Goal: Transaction & Acquisition: Subscribe to service/newsletter

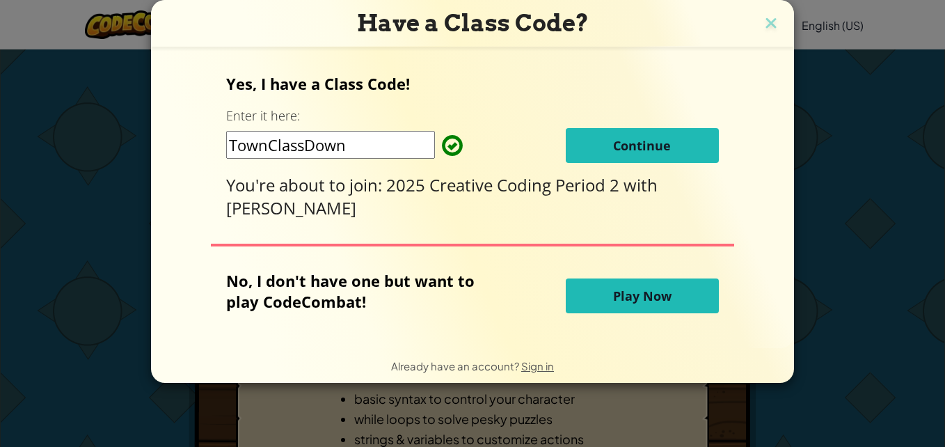
click at [607, 145] on button "Continue" at bounding box center [642, 145] width 153 height 35
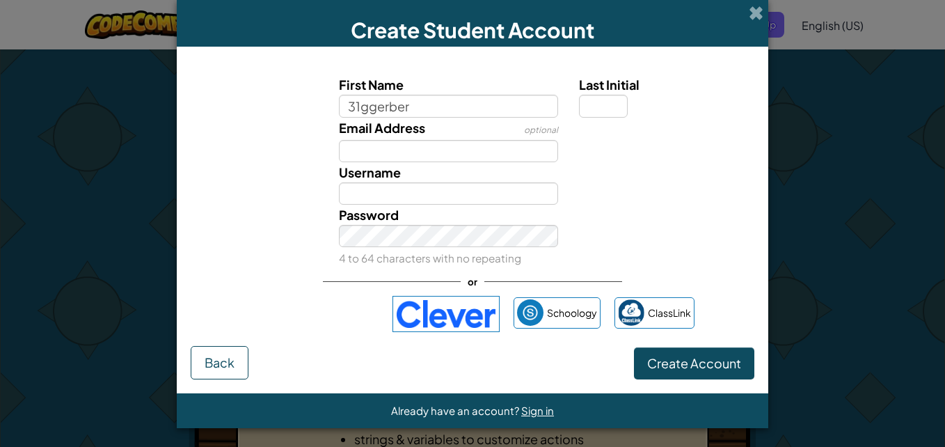
type input "31ggerber"
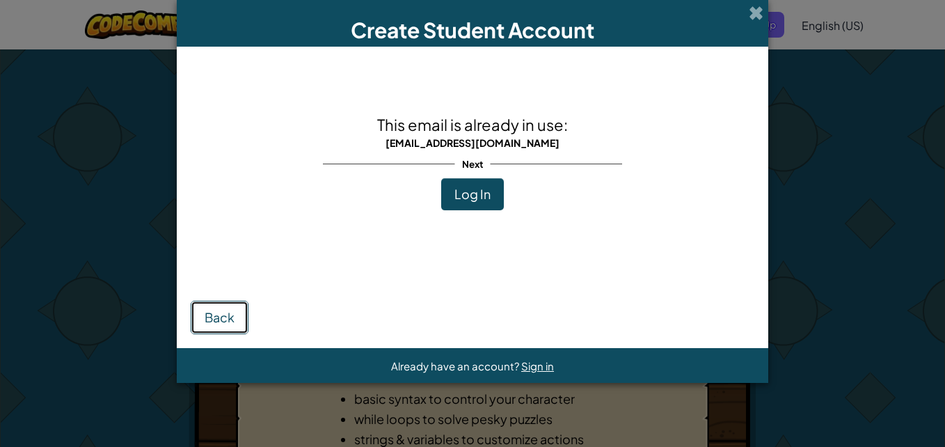
click at [233, 307] on button "Back" at bounding box center [220, 317] width 58 height 33
click at [538, 370] on span "Sign in" at bounding box center [537, 365] width 33 height 13
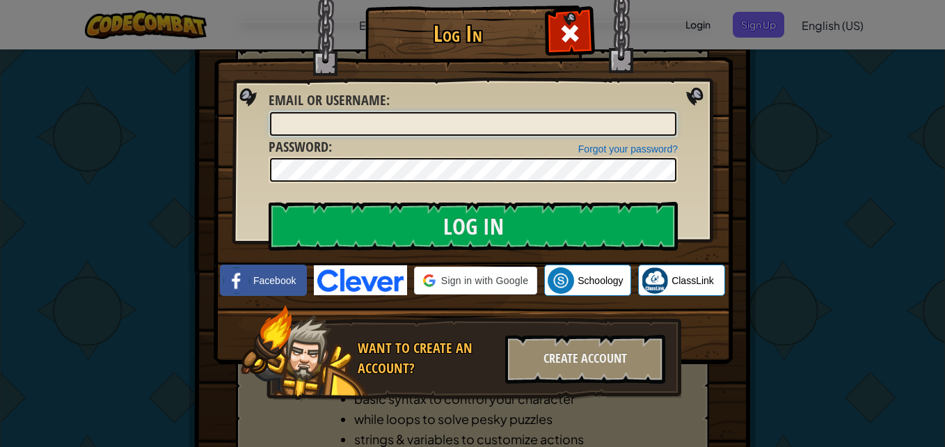
type input "[EMAIL_ADDRESS][DOMAIN_NAME]"
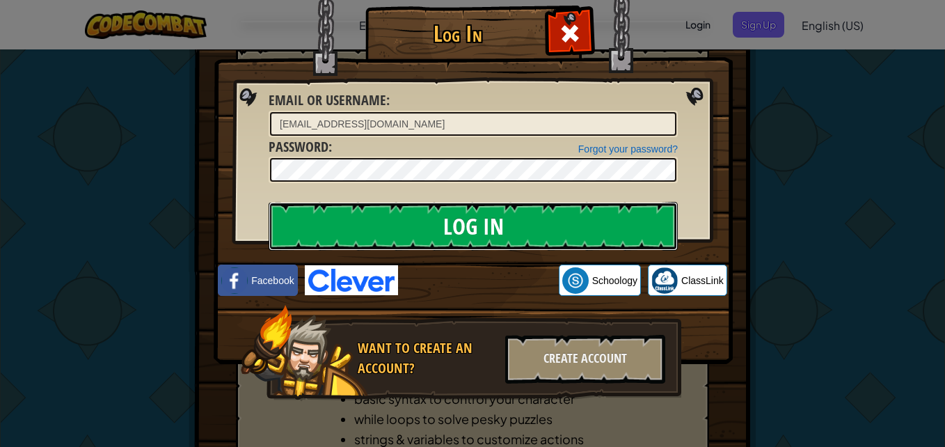
click at [556, 237] on input "Log In" at bounding box center [473, 226] width 409 height 49
